Goal: Check status: Check status

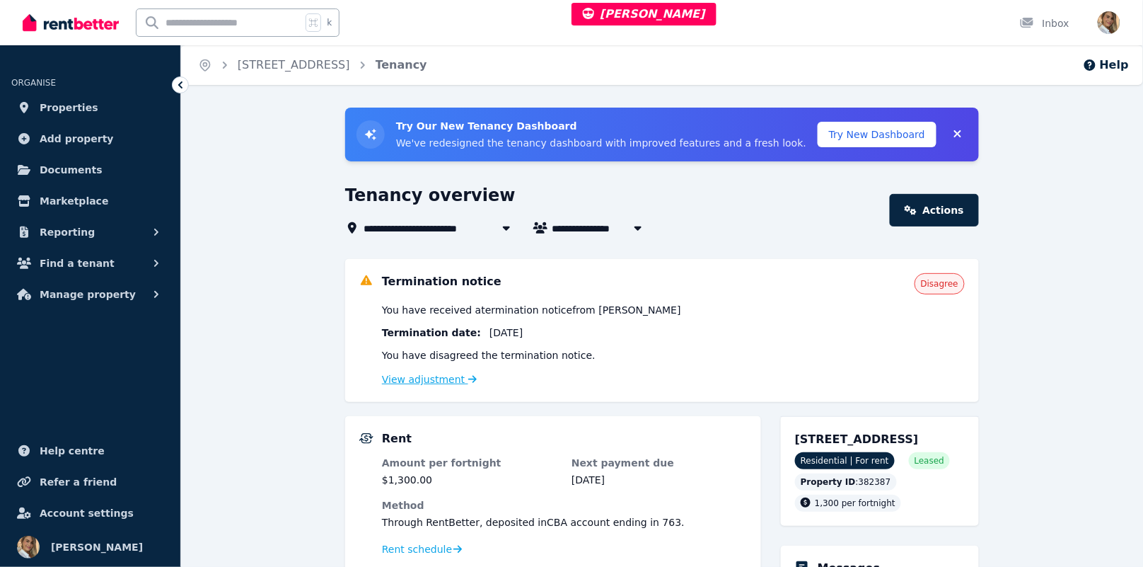
click at [439, 378] on link "View adjustment" at bounding box center [429, 379] width 95 height 11
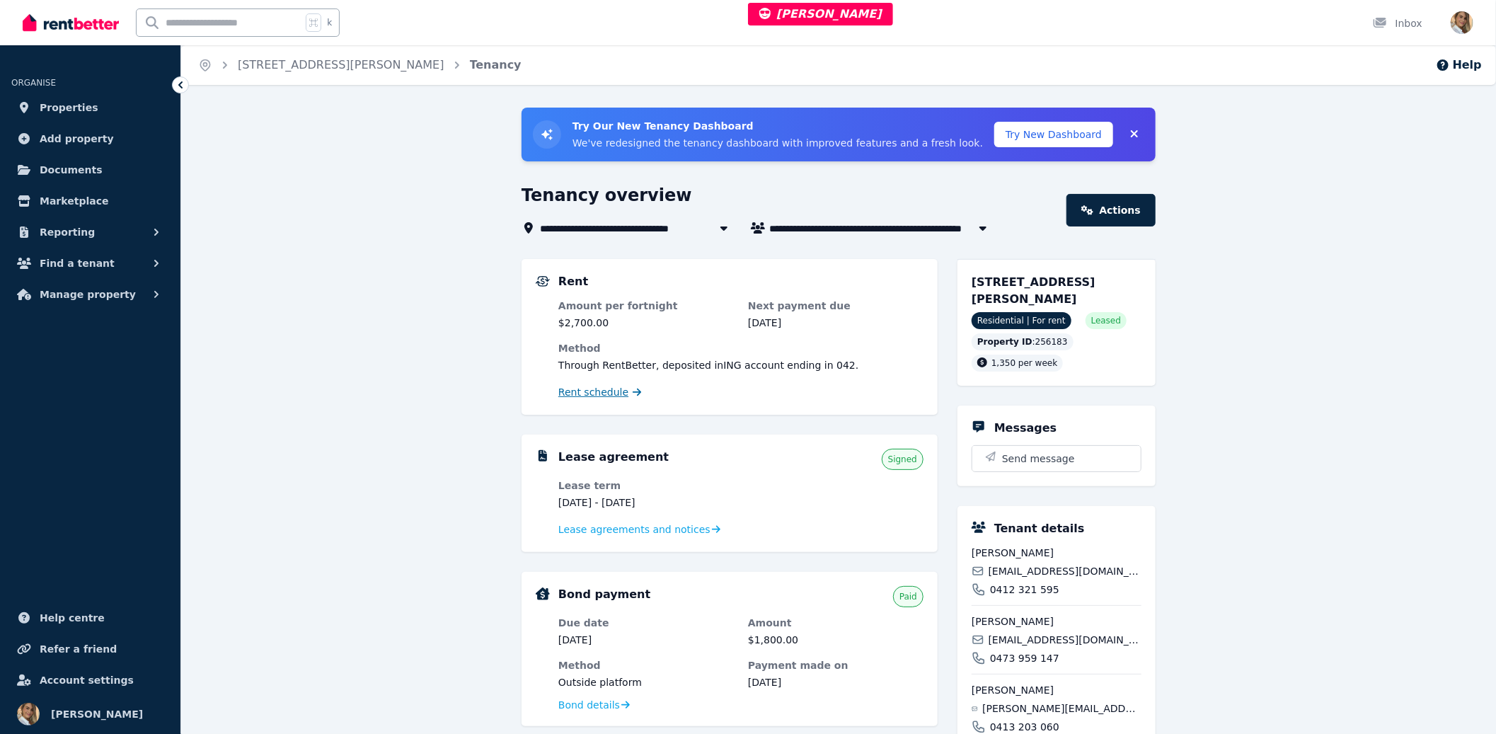
click at [606, 395] on span "Rent schedule" at bounding box center [593, 392] width 70 height 14
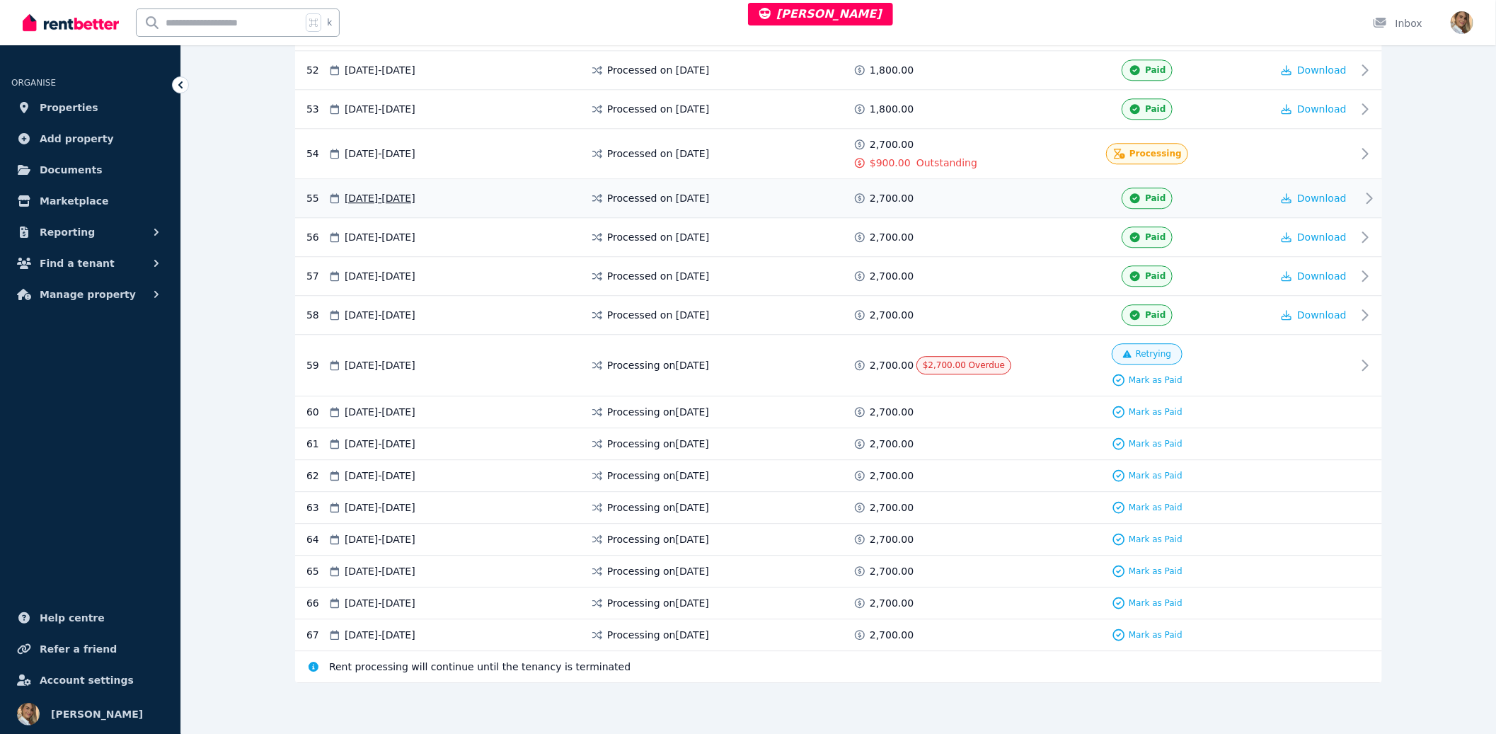
scroll to position [2313, 0]
click at [1052, 153] on div "Processing" at bounding box center [1146, 153] width 249 height 33
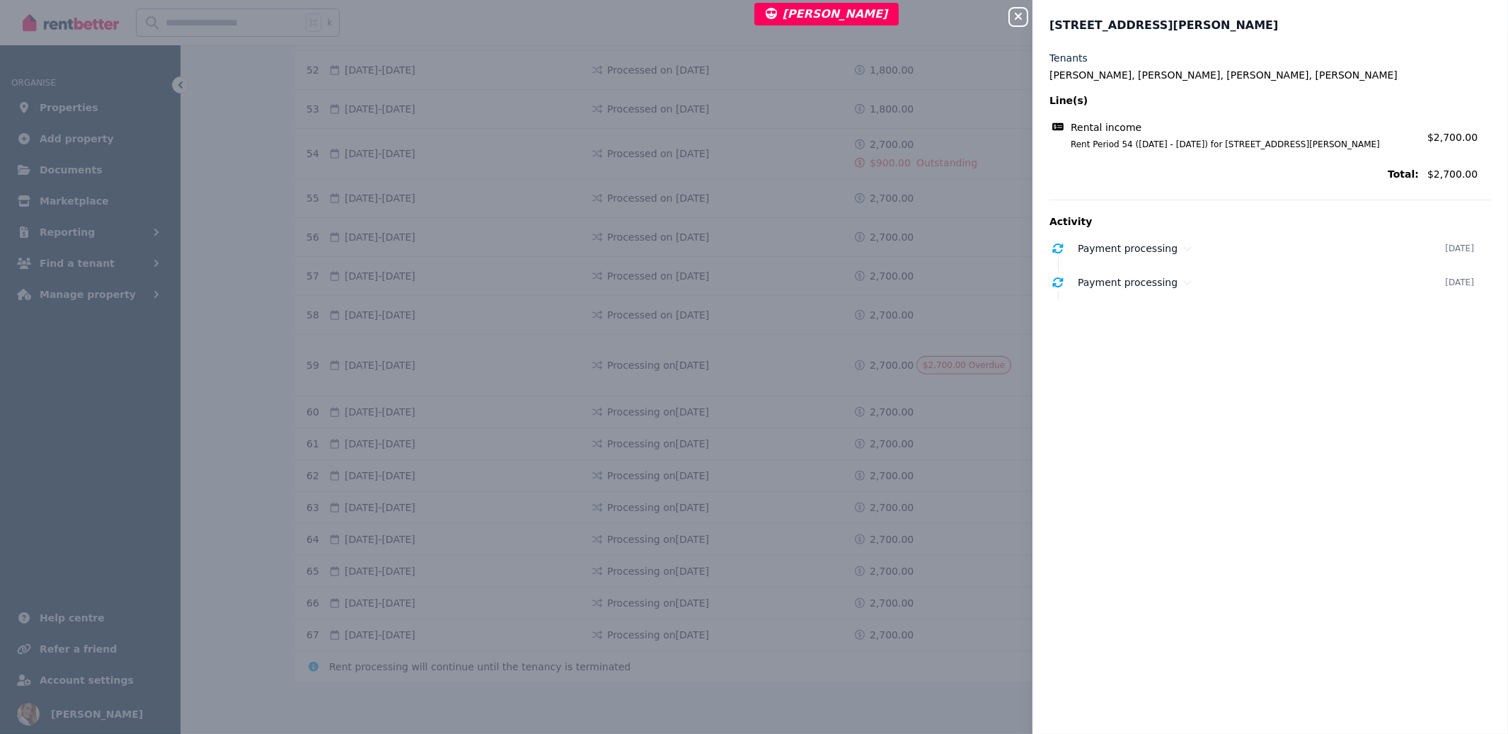
click at [1014, 21] on icon "button" at bounding box center [1018, 16] width 17 height 11
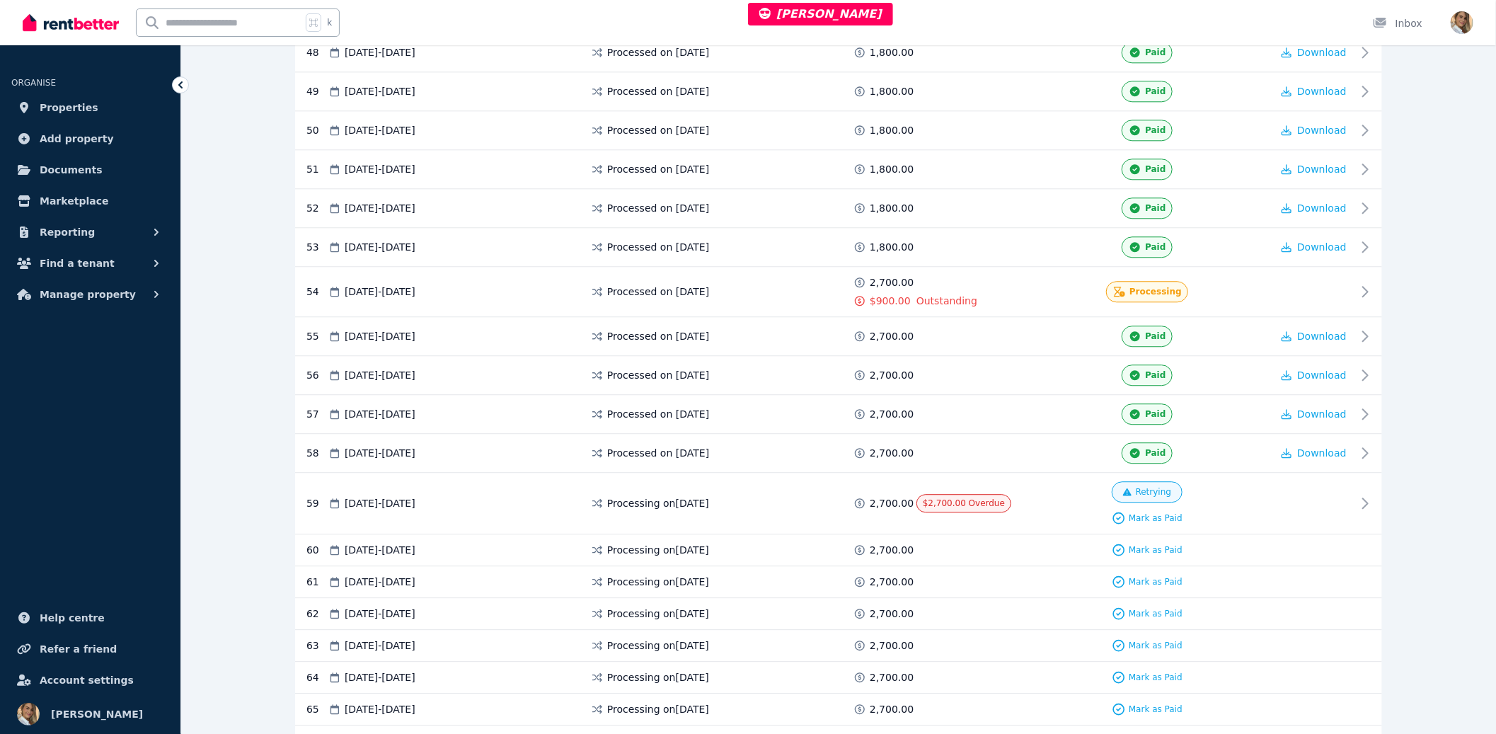
scroll to position [2087, 0]
